Goal: Information Seeking & Learning: Learn about a topic

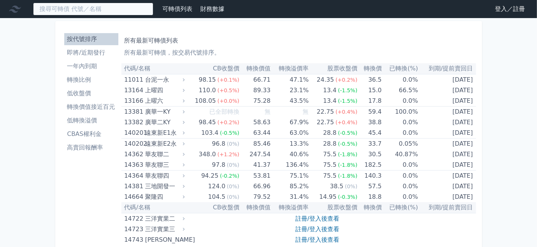
click at [95, 11] on input at bounding box center [93, 9] width 120 height 13
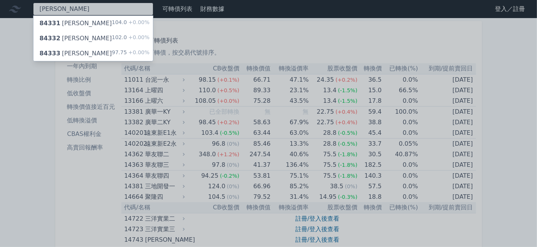
type input "[PERSON_NAME]"
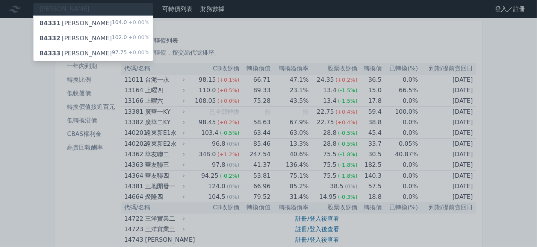
click at [98, 51] on div "84333 弘帆三 97.75 +0.00%" at bounding box center [93, 53] width 120 height 15
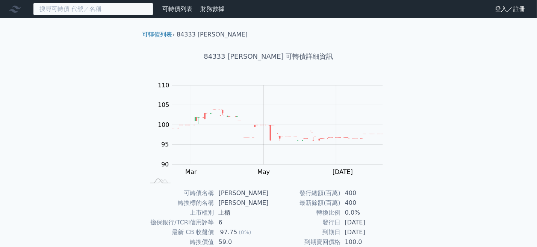
click at [94, 8] on input at bounding box center [93, 9] width 120 height 13
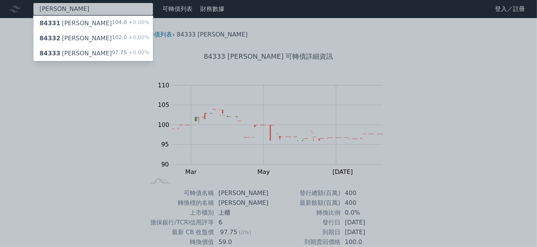
type input "[PERSON_NAME]"
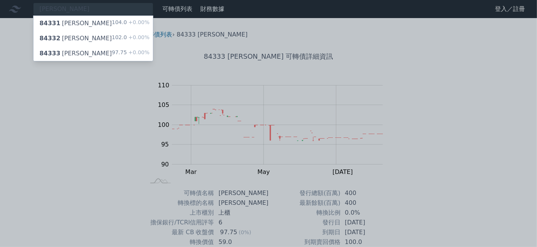
click at [111, 32] on div "[PERSON_NAME] 84331 弘帆一 104.0 +0.00% 84332 弘帆二 102.0 +0.00% 84333 弘帆三 97.75 +0.…" at bounding box center [268, 179] width 537 height 358
click at [116, 36] on div "102.0 +0.00%" at bounding box center [131, 38] width 38 height 9
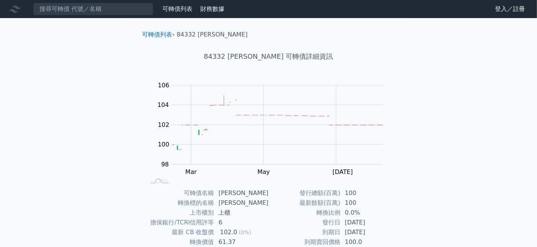
click at [101, 130] on div "可轉債列表 財務數據 可轉債列表 財務數據 登入／註冊 登入／註冊 可轉債列表 › 84332 [PERSON_NAME] 84332 [PERSON_NAM…" at bounding box center [268, 179] width 537 height 358
drag, startPoint x: 85, startPoint y: 129, endPoint x: 93, endPoint y: 103, distance: 27.1
click at [85, 129] on div "可轉債列表 財務數據 可轉債列表 財務數據 登入／註冊 登入／註冊 可轉債列表 › 84332 [PERSON_NAME] 84332 [PERSON_NAM…" at bounding box center [268, 179] width 537 height 358
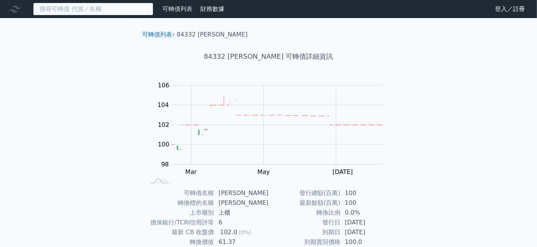
click at [82, 9] on input at bounding box center [93, 9] width 120 height 13
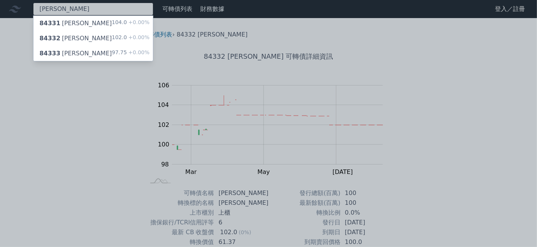
type input "[PERSON_NAME]"
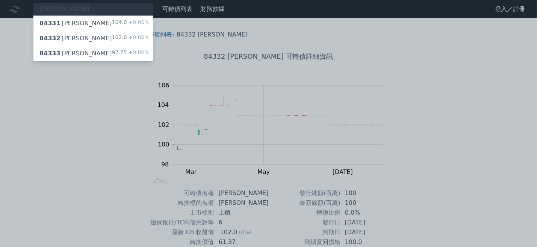
click at [94, 17] on div "84331 弘帆一 104.0 +0.00%" at bounding box center [93, 23] width 120 height 15
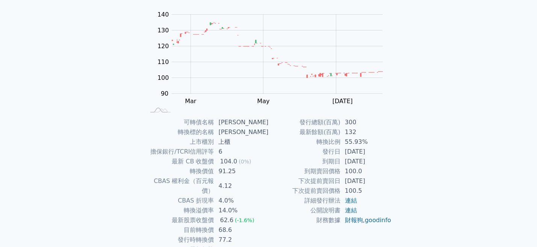
scroll to position [75, 0]
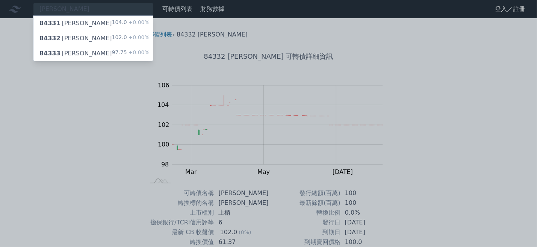
click at [45, 153] on div at bounding box center [268, 123] width 537 height 247
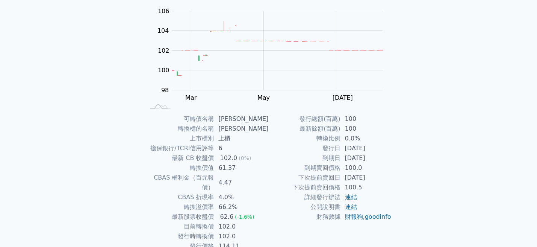
scroll to position [75, 0]
drag, startPoint x: 69, startPoint y: 74, endPoint x: 67, endPoint y: 71, distance: 4.0
click at [69, 74] on div "[PERSON_NAME] 84331 弘帆一 104.0 +0.00% 84332 弘帆二 102.0 +0.00% 84333 弘帆三 97.75 +0.…" at bounding box center [268, 104] width 537 height 358
